Goal: Information Seeking & Learning: Learn about a topic

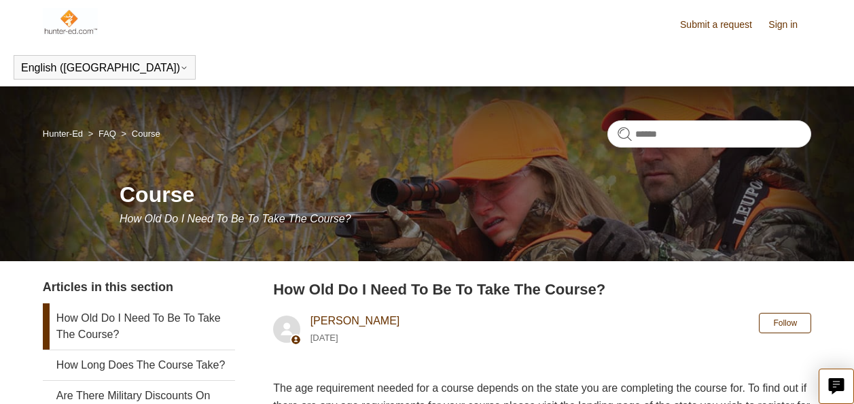
click at [785, 24] on link "Sign in" at bounding box center [790, 25] width 43 height 14
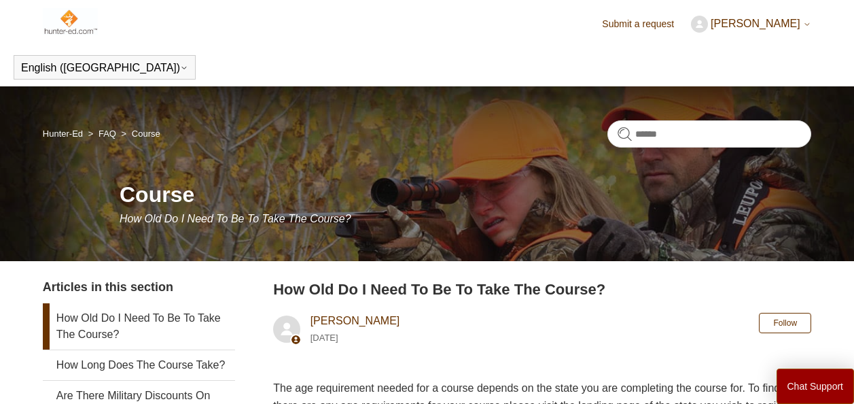
click at [73, 128] on link "Hunter-Ed" at bounding box center [63, 133] width 40 height 10
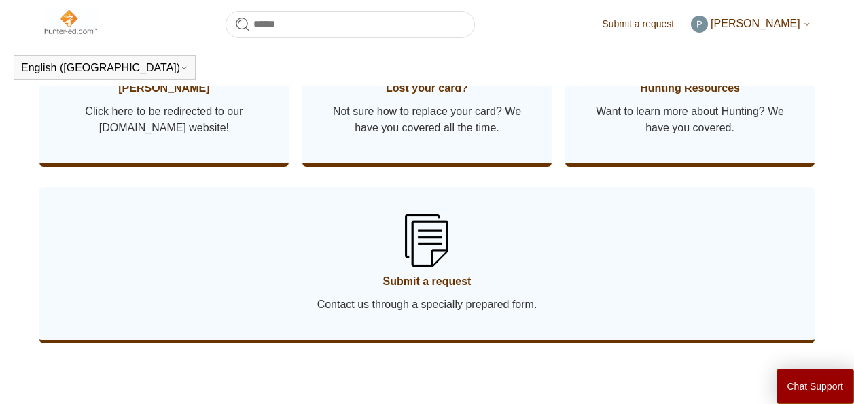
scroll to position [822, 0]
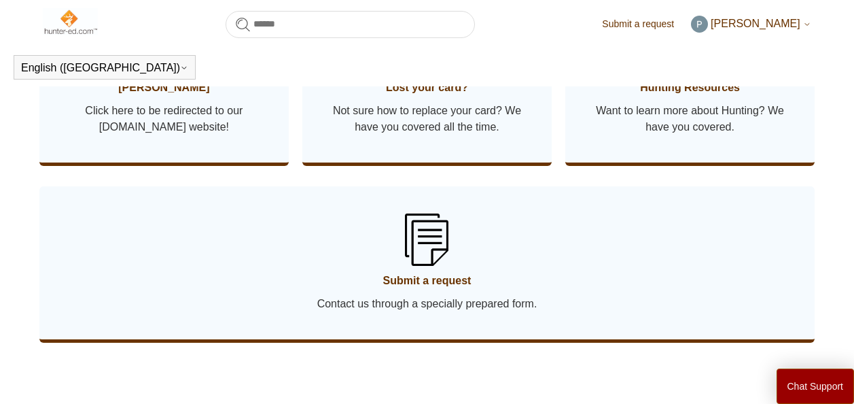
click at [171, 96] on span "Hunter Ed" at bounding box center [164, 88] width 209 height 16
